Goal: Contribute content: Add original content to the website for others to see

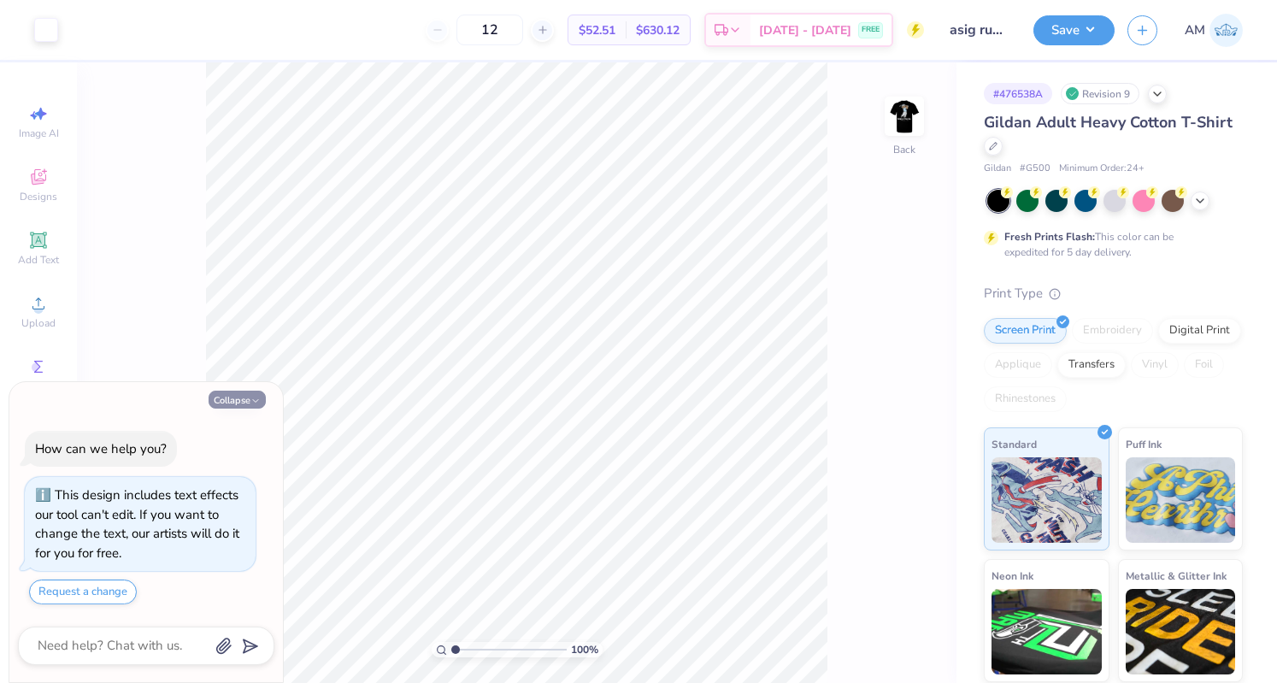
click at [253, 408] on button "Collapse" at bounding box center [236, 399] width 57 height 18
type textarea "x"
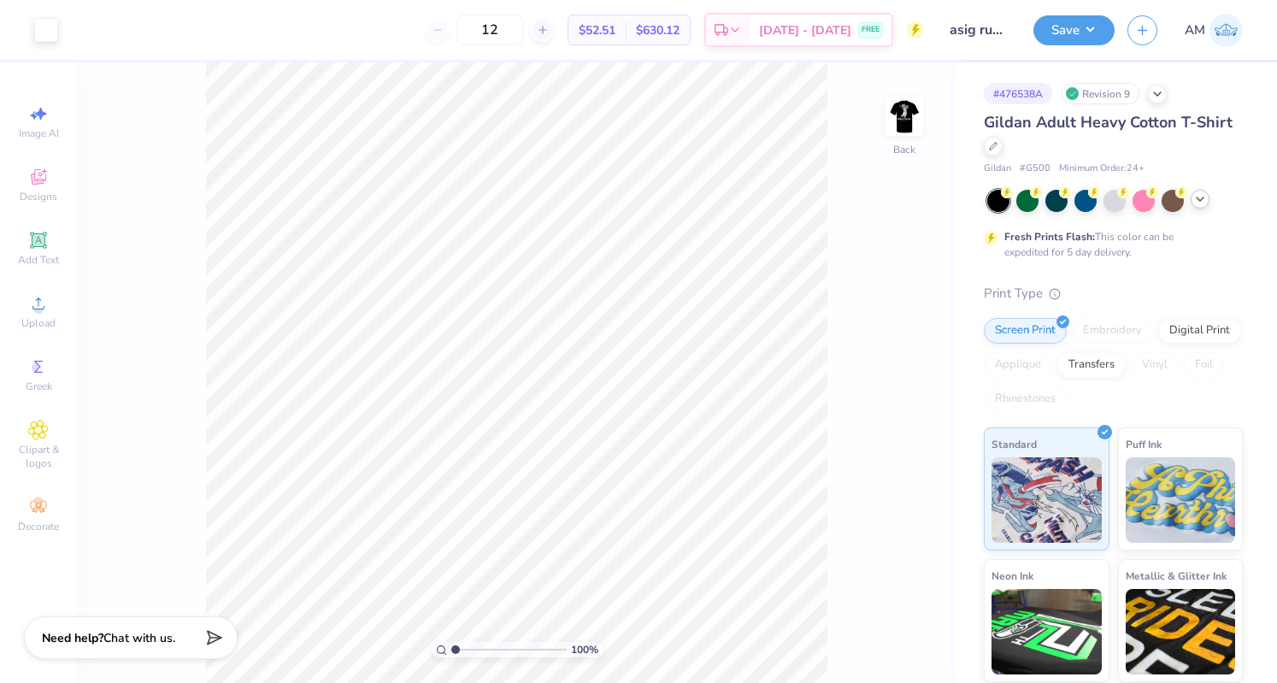
click at [1191, 204] on div at bounding box center [1114, 201] width 255 height 22
click at [1205, 201] on icon at bounding box center [1200, 199] width 14 height 14
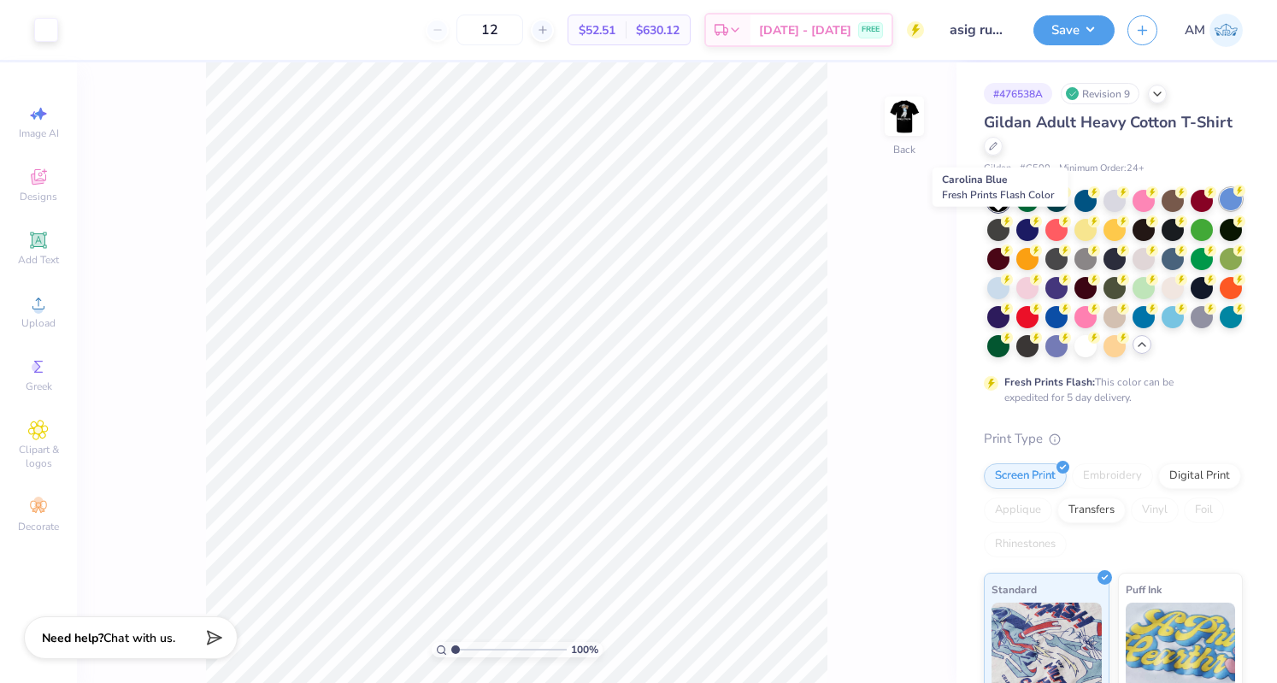
click at [1219, 210] on div at bounding box center [1230, 199] width 22 height 22
click at [916, 121] on img at bounding box center [904, 116] width 68 height 68
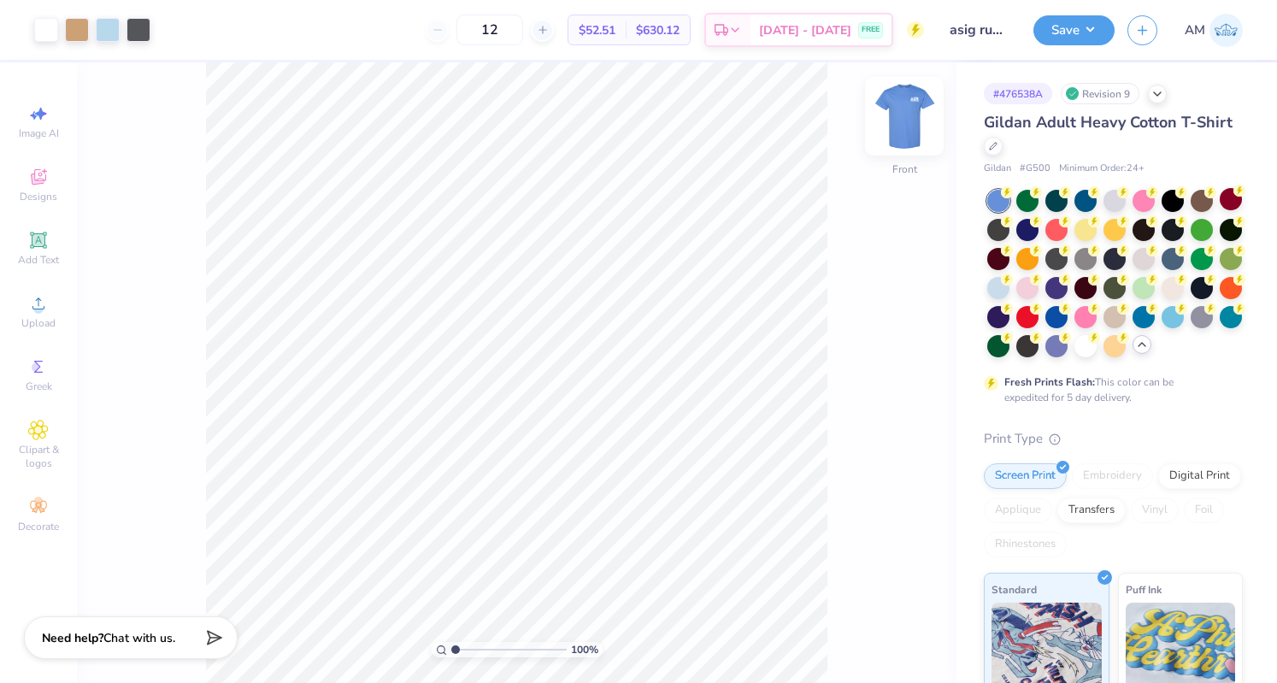
click at [915, 120] on img at bounding box center [904, 116] width 68 height 68
click at [1085, 25] on button "Save" at bounding box center [1073, 28] width 81 height 30
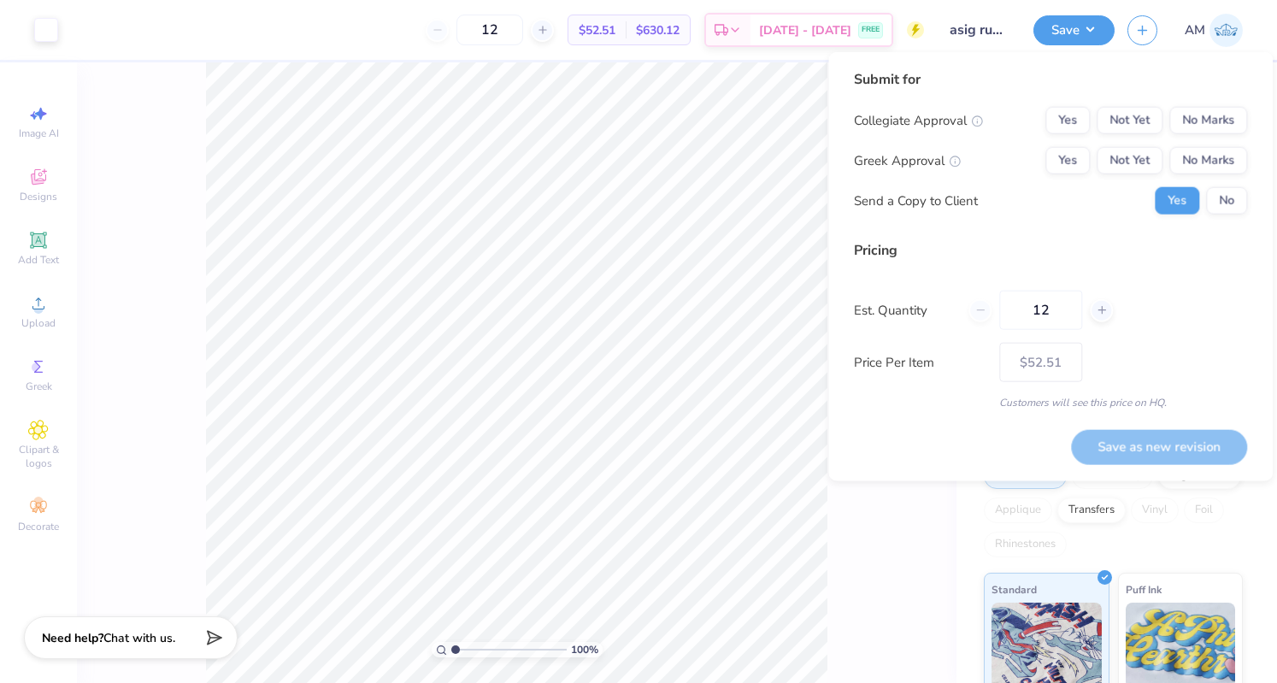
click at [1227, 220] on div "Submit for Collegiate Approval Yes Not Yet No Marks Greek Approval Yes Not Yet …" at bounding box center [1050, 148] width 393 height 158
click at [1225, 200] on button "No" at bounding box center [1226, 200] width 41 height 27
click at [1148, 166] on button "Not Yet" at bounding box center [1129, 160] width 66 height 27
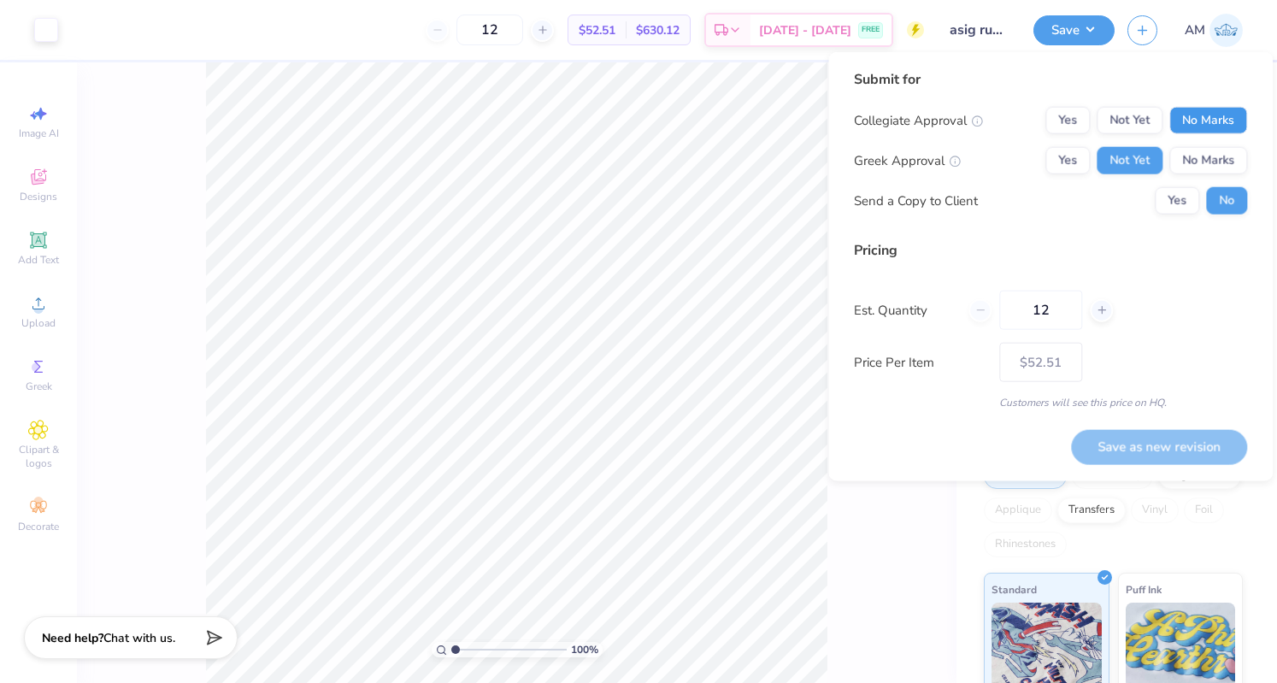
click at [1216, 119] on button "No Marks" at bounding box center [1208, 120] width 78 height 27
click at [1200, 428] on div "Save as new revision" at bounding box center [1159, 437] width 176 height 54
click at [1138, 444] on button "Save as new revision" at bounding box center [1159, 446] width 176 height 35
type input "$52.51"
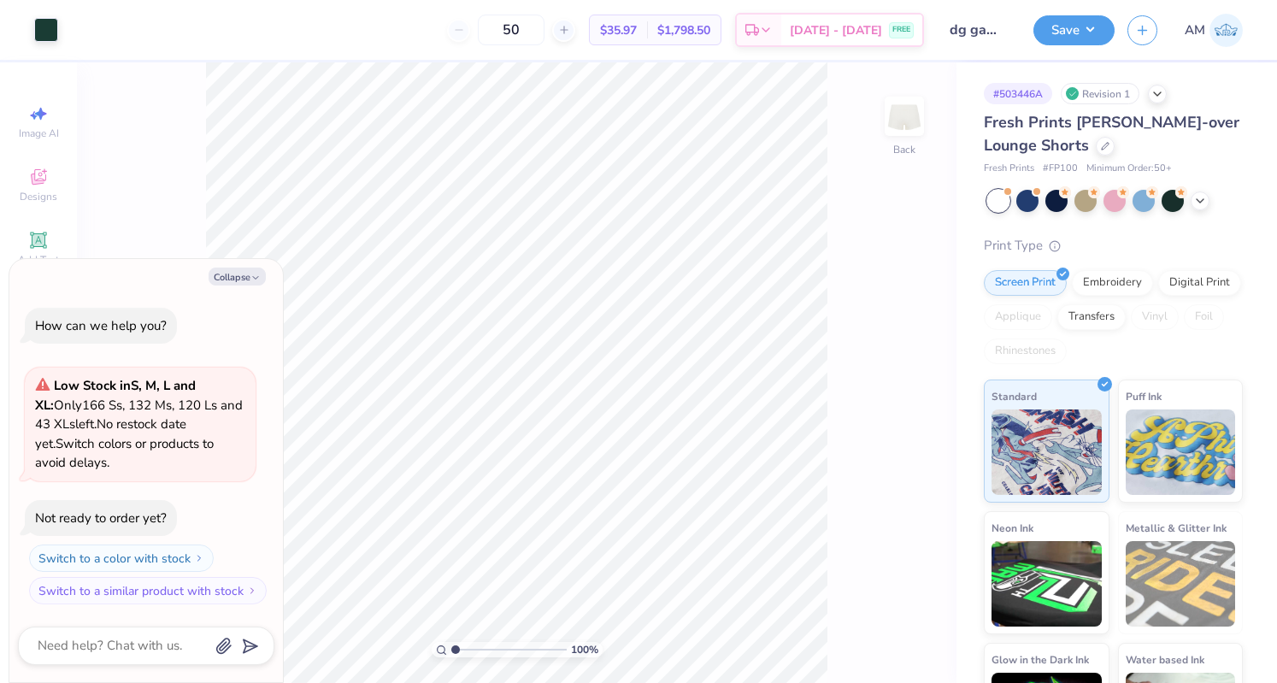
click at [903, 127] on img at bounding box center [904, 116] width 34 height 34
click at [248, 274] on button "Collapse" at bounding box center [236, 276] width 57 height 18
type textarea "x"
